Goal: Find specific page/section

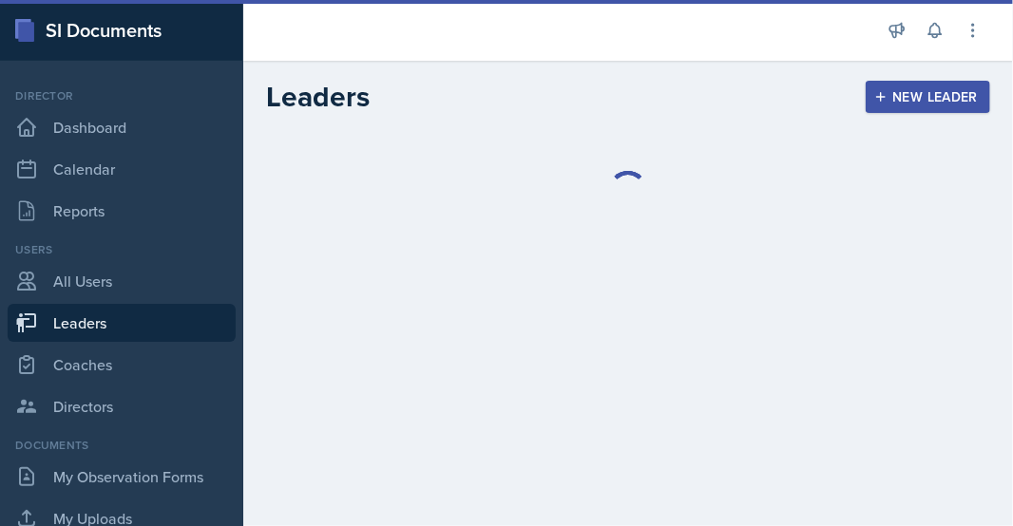
select select "986fdc3e-2246-4ffd-9cb8-78666de4ebed"
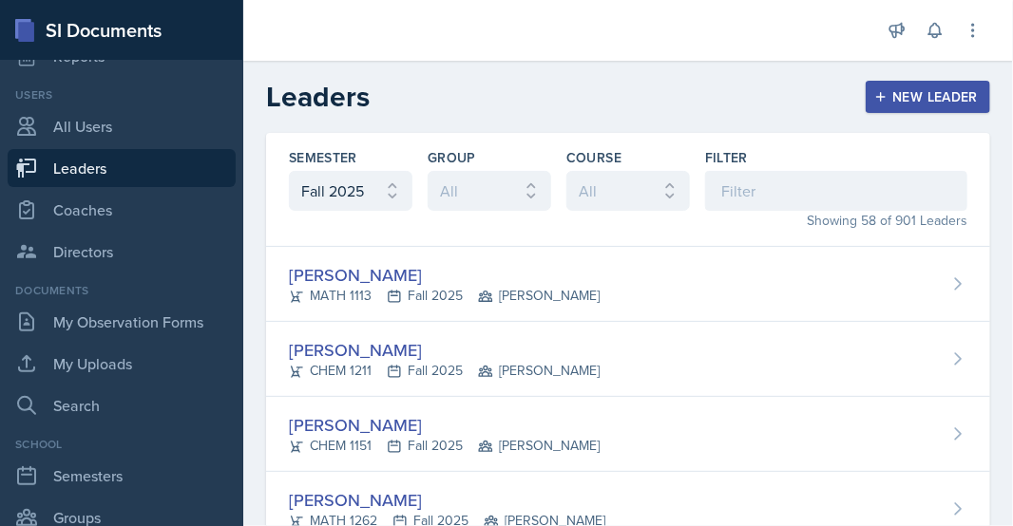
scroll to position [190, 0]
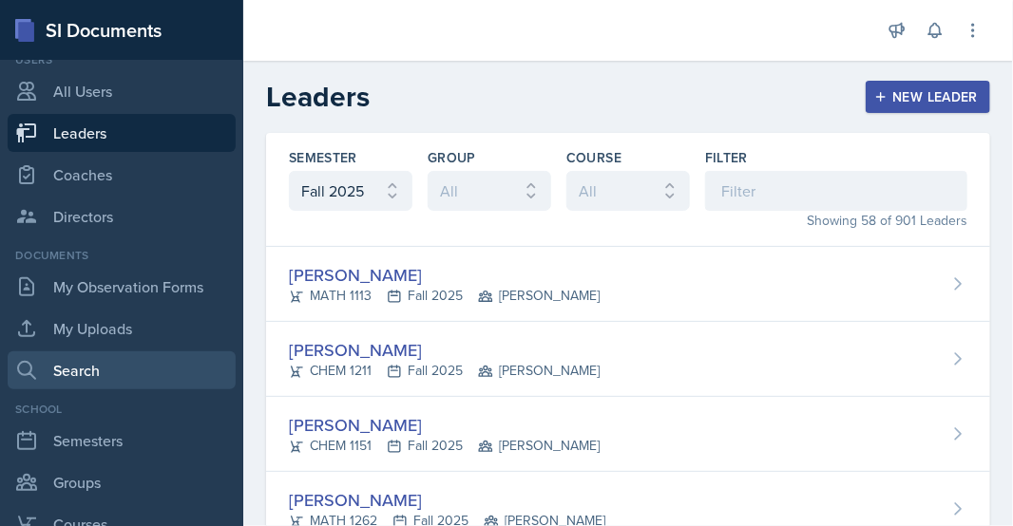
click at [91, 378] on link "Search" at bounding box center [122, 371] width 228 height 38
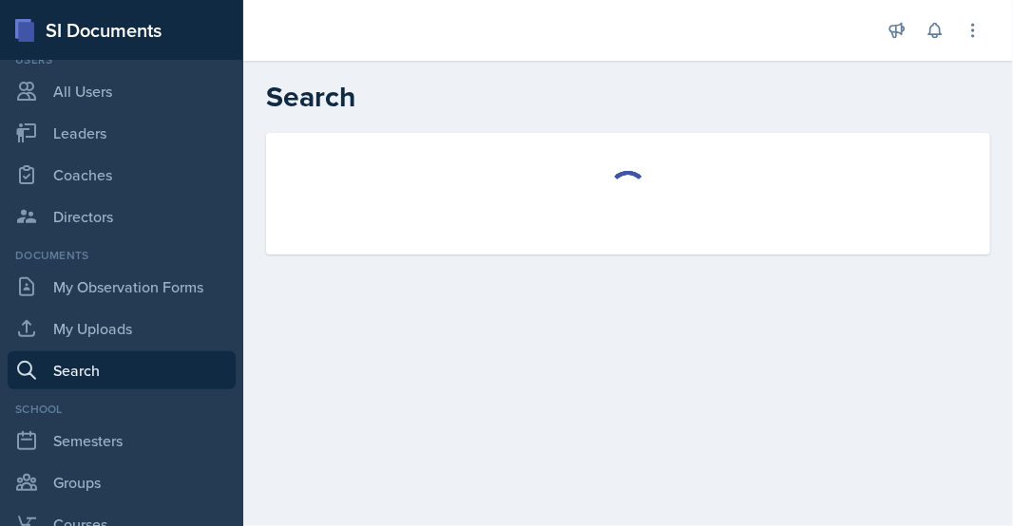
select select "all"
select select "1"
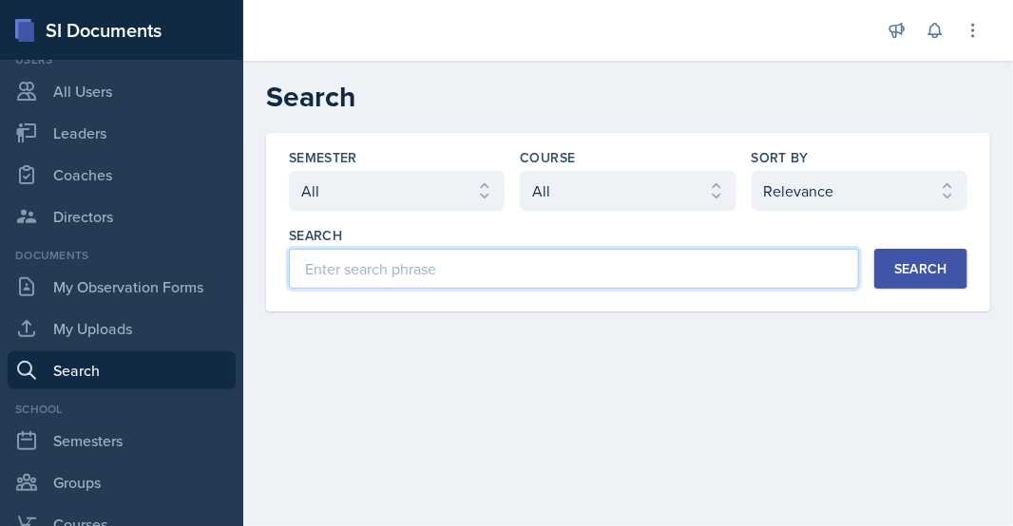
click at [398, 266] on input at bounding box center [574, 269] width 570 height 40
type input "[PERSON_NAME]"
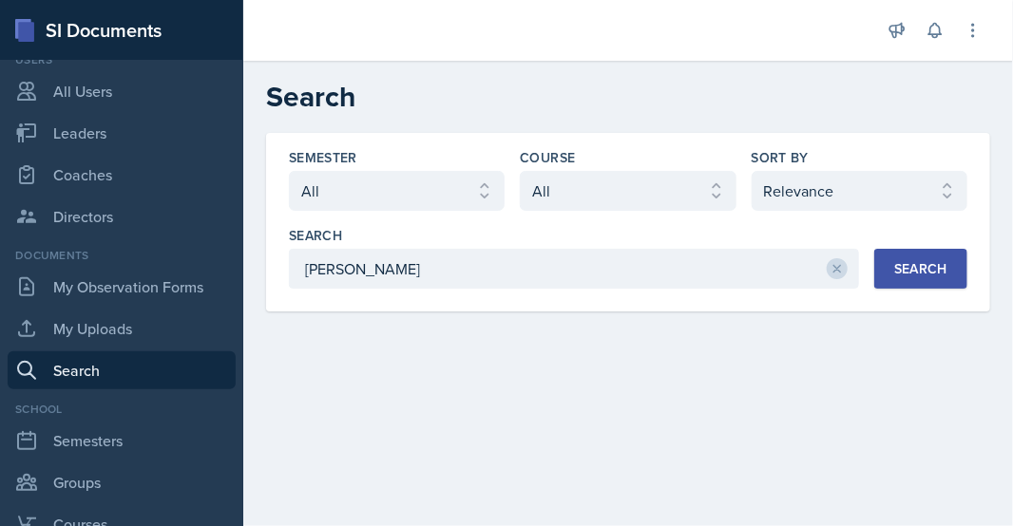
click at [918, 276] on div "Search" at bounding box center [920, 268] width 53 height 15
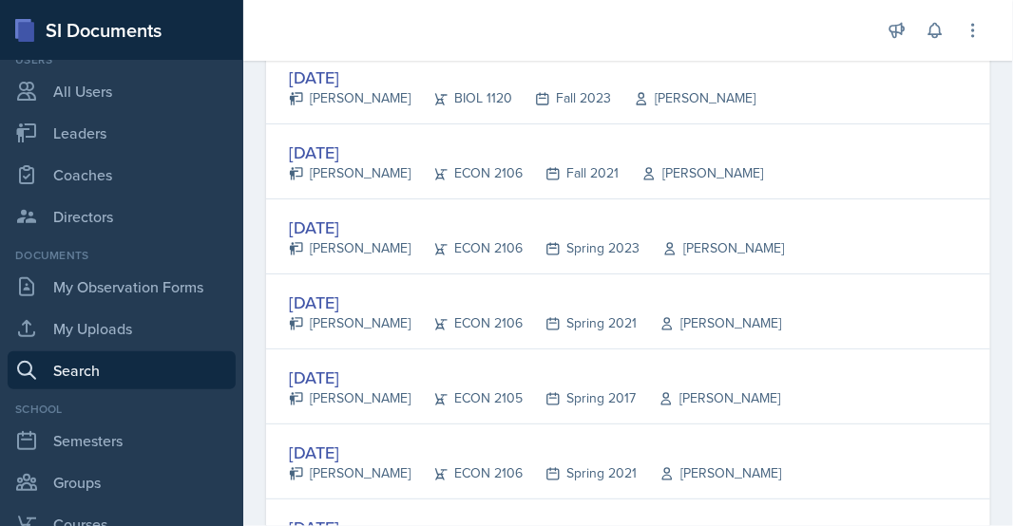
scroll to position [950, 0]
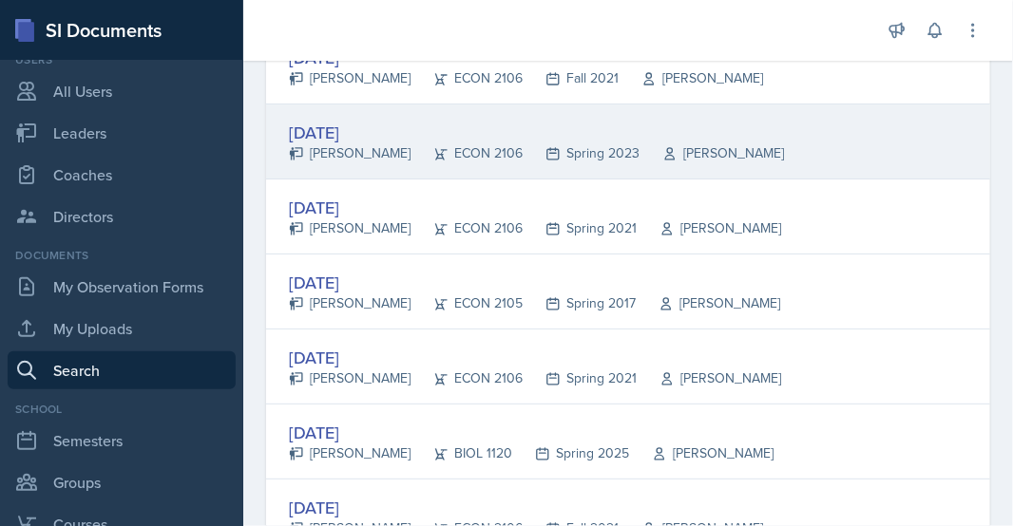
click at [354, 132] on div "[DATE]" at bounding box center [536, 133] width 495 height 26
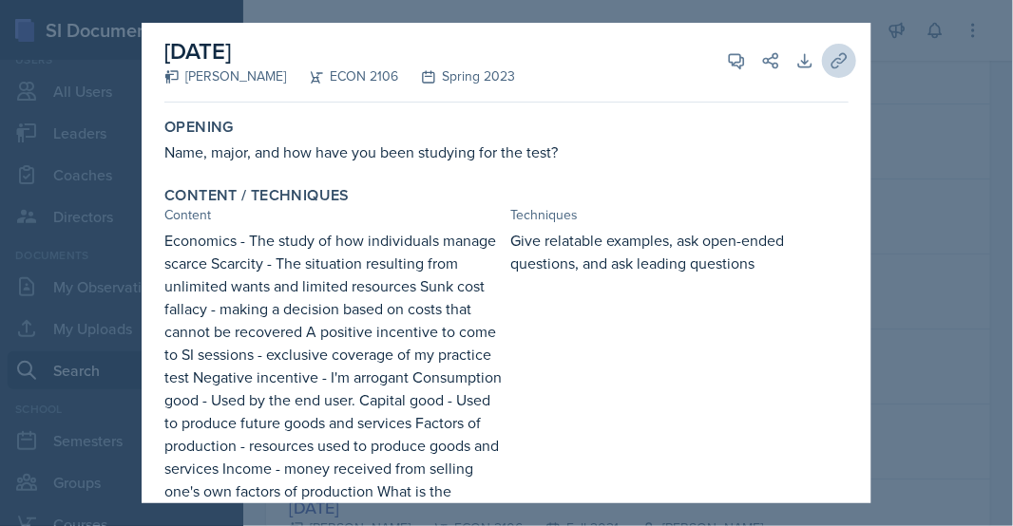
scroll to position [0, 0]
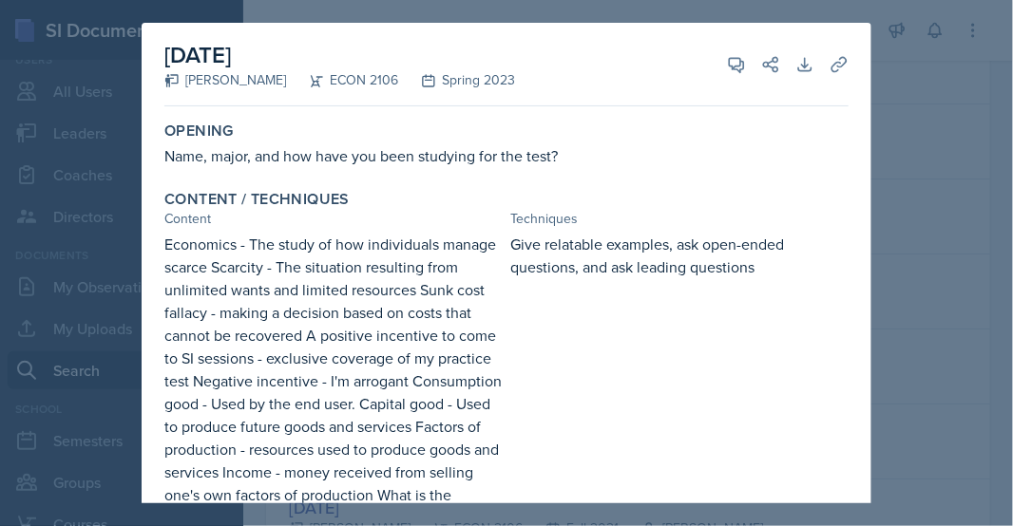
click at [938, 145] on div at bounding box center [506, 263] width 1013 height 526
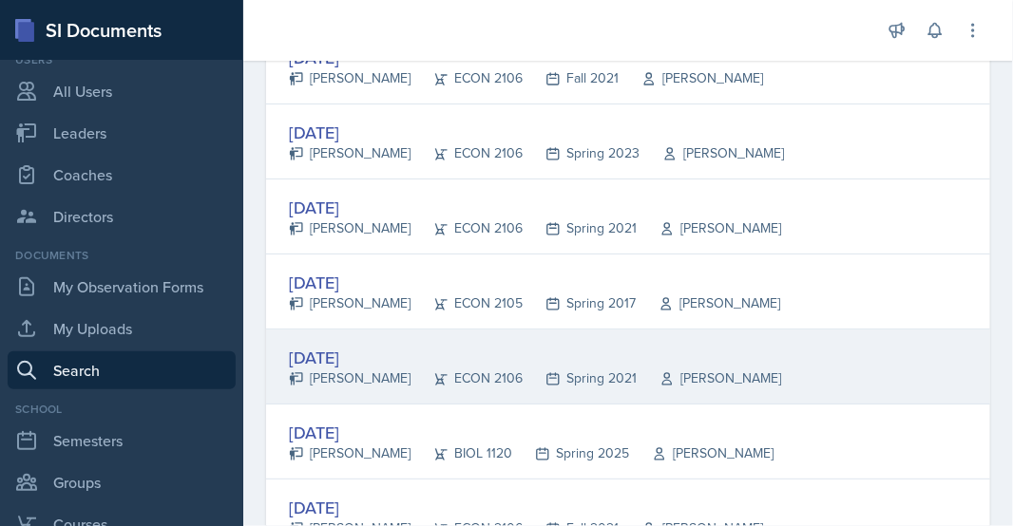
click at [350, 352] on div "[DATE]" at bounding box center [535, 358] width 492 height 26
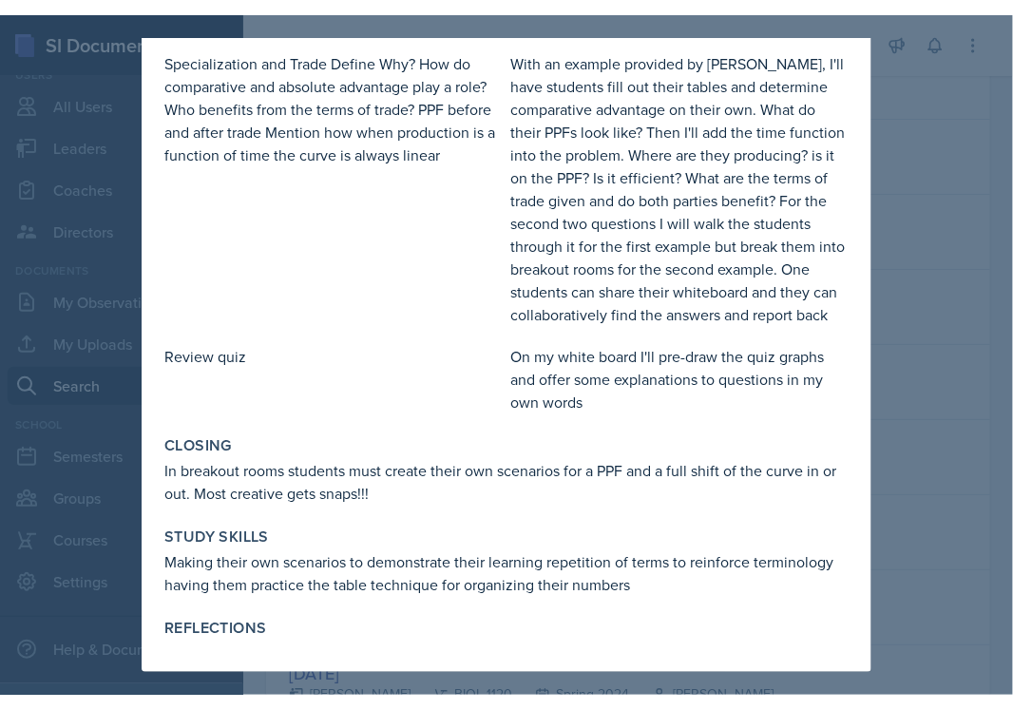
scroll to position [525, 0]
